Goal: Task Accomplishment & Management: Use online tool/utility

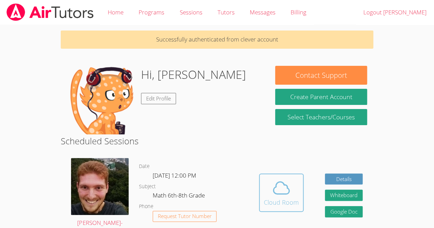
click at [276, 200] on div "Cloud Room" at bounding box center [281, 203] width 35 height 10
click at [283, 201] on div "Cloud Room" at bounding box center [281, 203] width 35 height 10
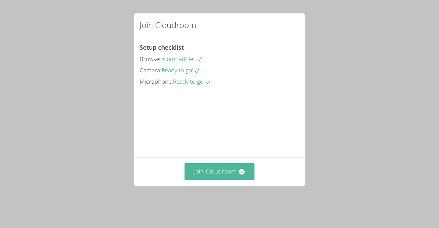
click at [227, 180] on button "Join Cloudroom" at bounding box center [220, 171] width 70 height 17
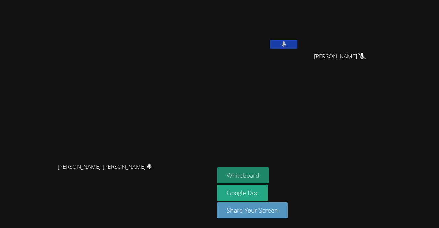
click at [269, 174] on button "Whiteboard" at bounding box center [243, 175] width 52 height 16
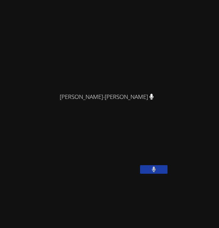
scroll to position [43, 0]
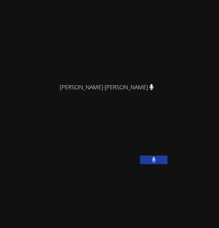
drag, startPoint x: 178, startPoint y: 91, endPoint x: 189, endPoint y: 96, distance: 12.1
click at [189, 96] on div "[PERSON_NAME]-[PERSON_NAME]" at bounding box center [109, 93] width 213 height 27
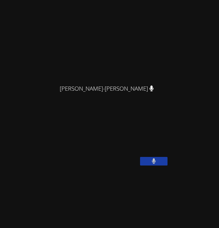
scroll to position [50, 0]
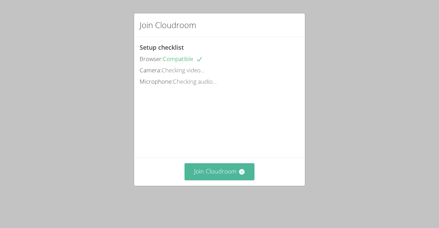
click at [230, 180] on button "Join Cloudroom" at bounding box center [220, 171] width 70 height 17
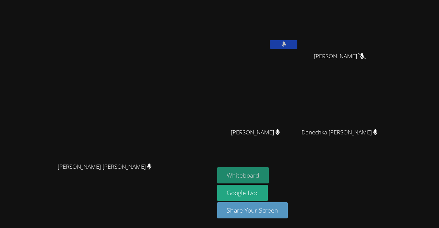
click at [269, 175] on button "Whiteboard" at bounding box center [243, 175] width 52 height 16
click at [269, 172] on button "Whiteboard" at bounding box center [243, 175] width 52 height 16
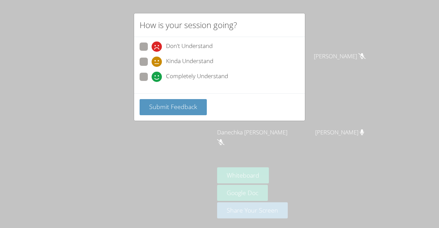
click at [190, 143] on div "How is your session going? Don't Understand Kinda Understand Completely Underst…" at bounding box center [219, 114] width 439 height 228
